Goal: Transaction & Acquisition: Purchase product/service

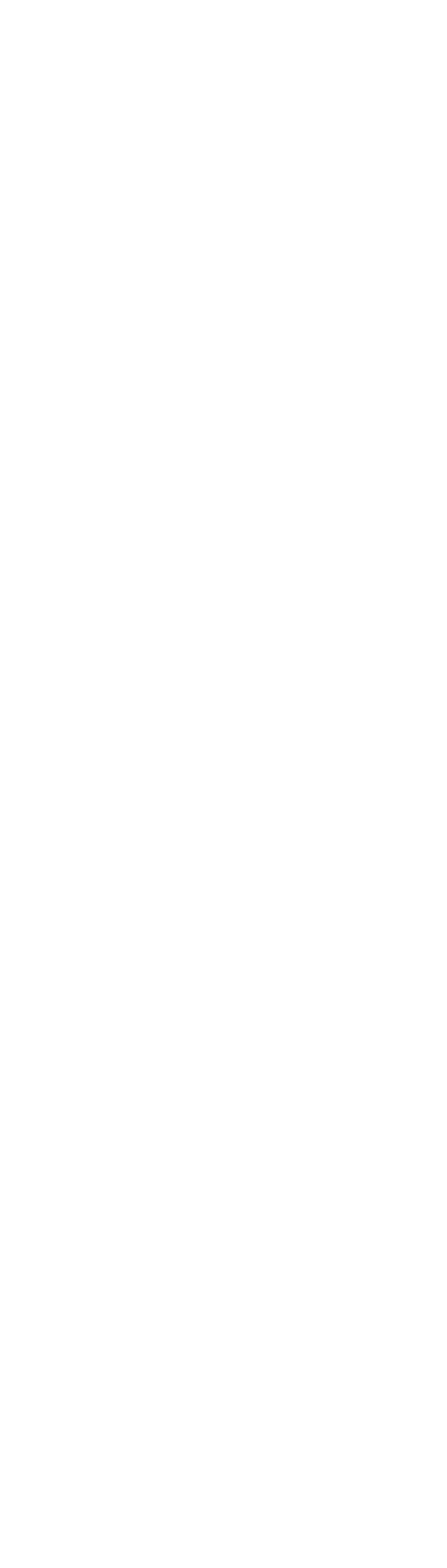
click at [397, 1521] on button "Accept all" at bounding box center [396, 1520] width 58 height 10
click at [219, 26] on html "Search Menu Close Cart COMING SOON E-BIKES Expand submenu E-BIKES Collapse subm…" at bounding box center [224, 878] width 447 height 1757
click at [286, 1567] on html "Search Menu Close Cart COMING SOON E-BIKES Expand submenu E-BIKES Collapse subm…" at bounding box center [224, 878] width 447 height 1757
click at [4, 527] on html "Search Menu Close Cart COMING SOON E-BIKES Expand submenu E-BIKES Collapse subm…" at bounding box center [224, 878] width 447 height 1757
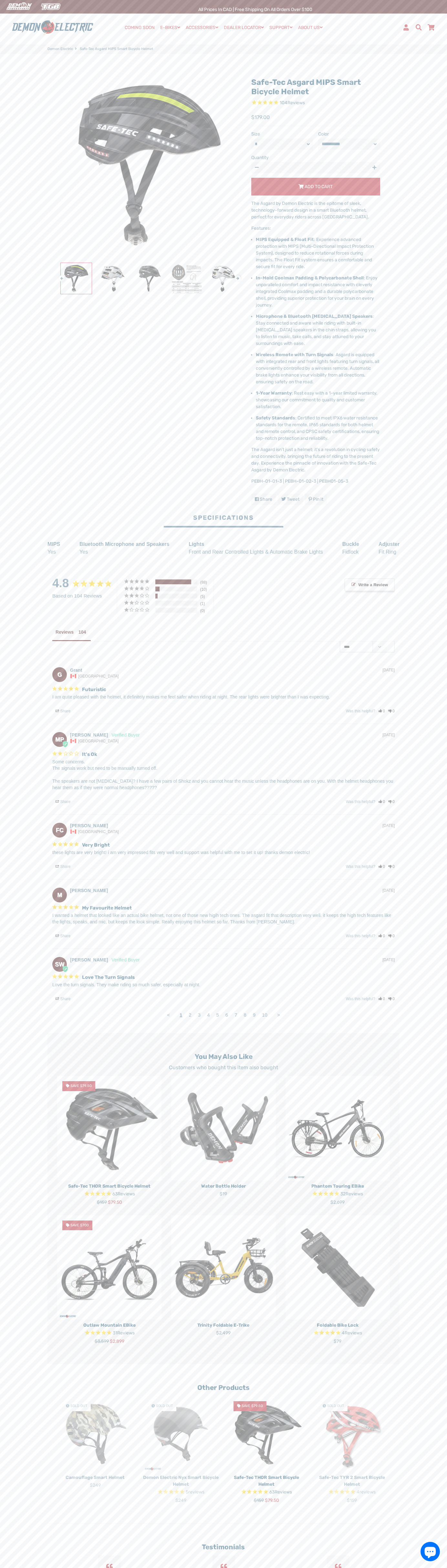
click at [256, 168] on span "Reduce item quantity by one" at bounding box center [256, 167] width 4 height 4
click at [186, 278] on img at bounding box center [186, 278] width 31 height 31
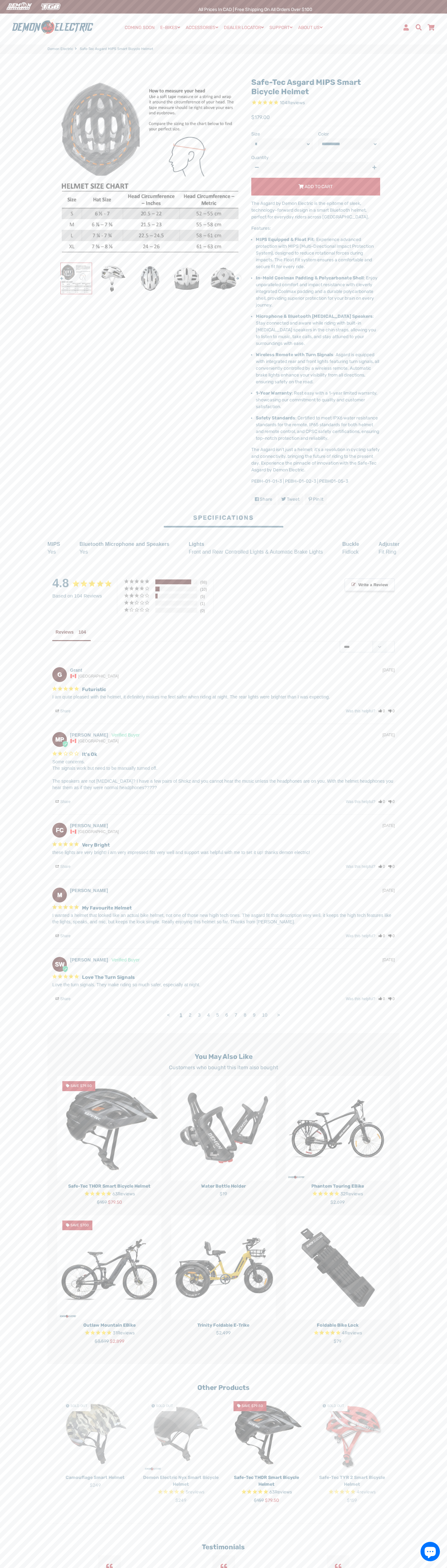
click at [315, 187] on span "Add to Cart" at bounding box center [319, 186] width 28 height 5
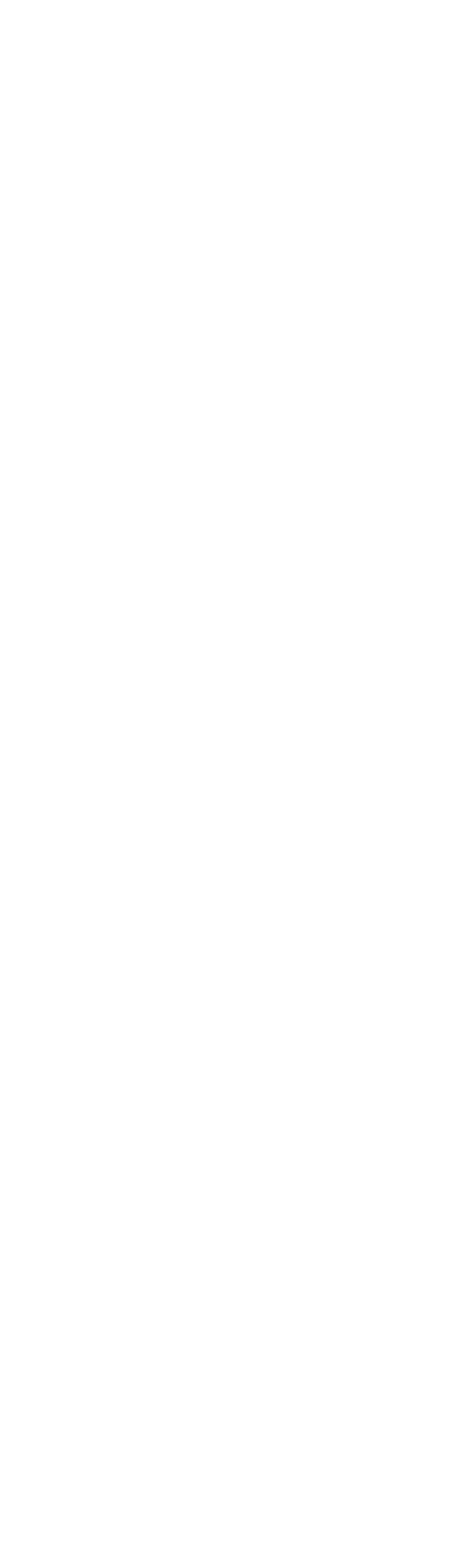
select select "******"
